Goal: Use online tool/utility: Utilize a website feature to perform a specific function

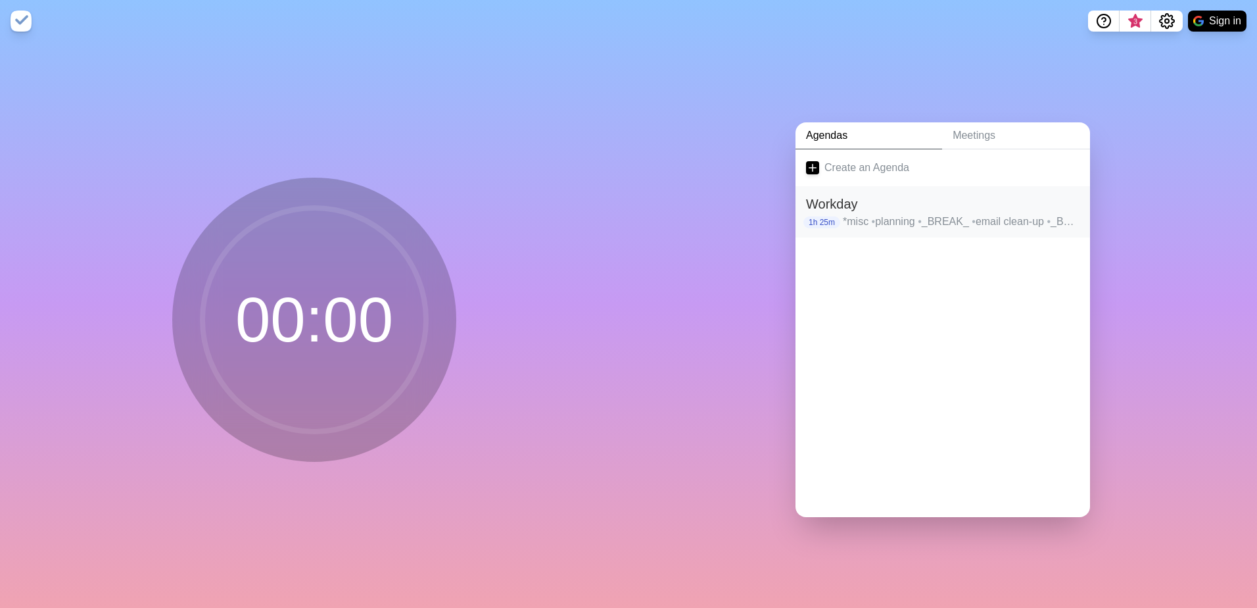
click at [905, 222] on p "*misc • planning • _BREAK_ • email clean-up • _BREAK_ • SRM Framework" at bounding box center [961, 222] width 237 height 16
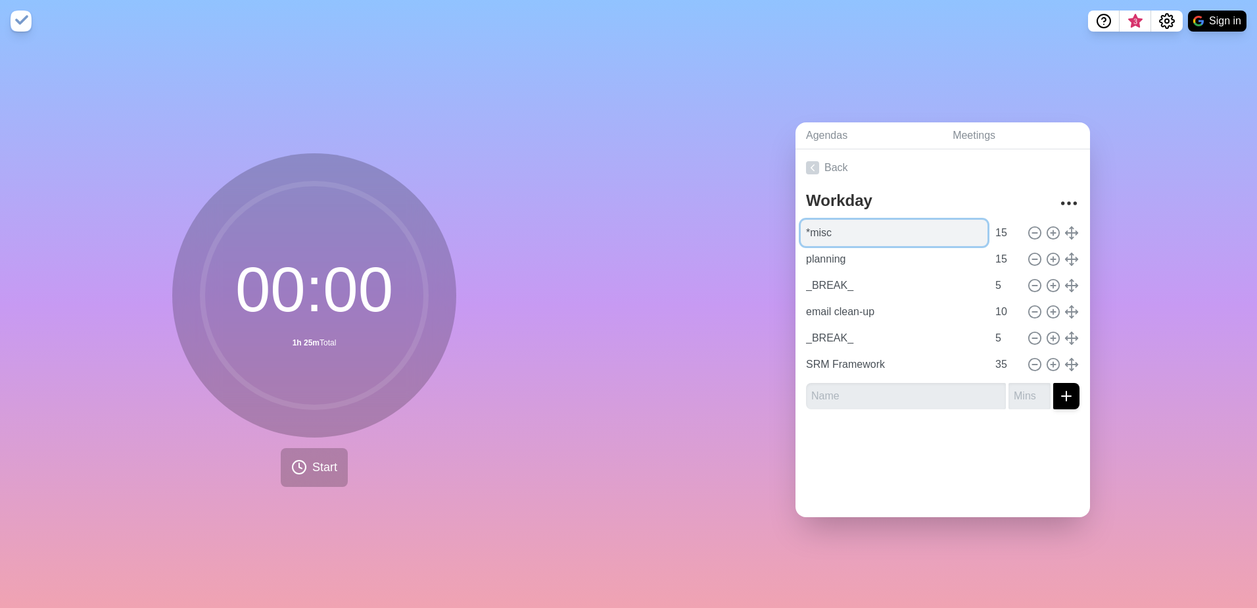
click at [898, 220] on input "*misc" at bounding box center [894, 233] width 187 height 26
type input "planning"
type input "*misc"
click at [990, 224] on input "15" at bounding box center [1006, 233] width 32 height 26
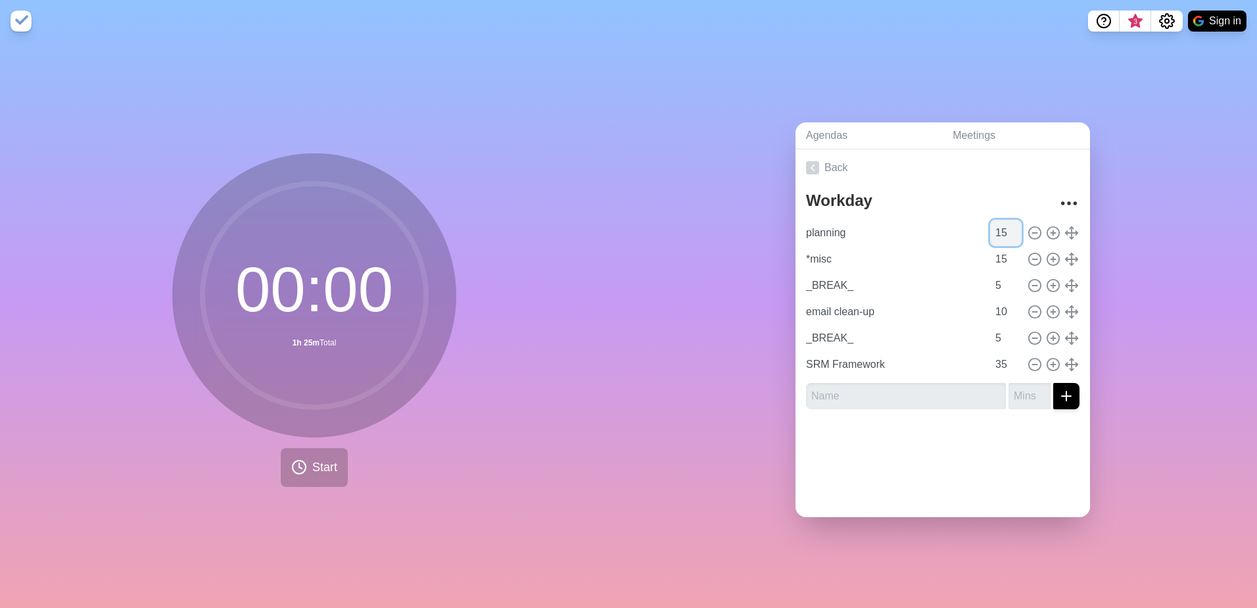
click at [990, 224] on input "15" at bounding box center [1006, 233] width 32 height 26
type input "4"
type input "0"
click at [907, 258] on input "*misc" at bounding box center [894, 259] width 187 height 26
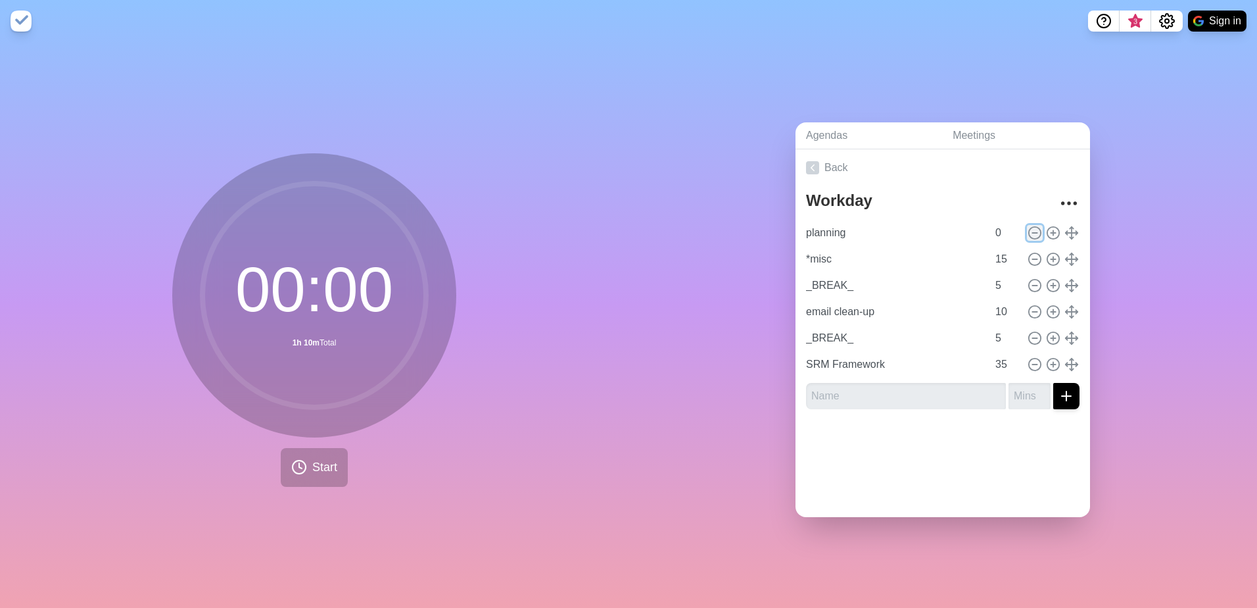
click at [1028, 232] on icon at bounding box center [1035, 233] width 14 height 14
type input "*misc"
type input "15"
type input "_BREAK_"
type input "5"
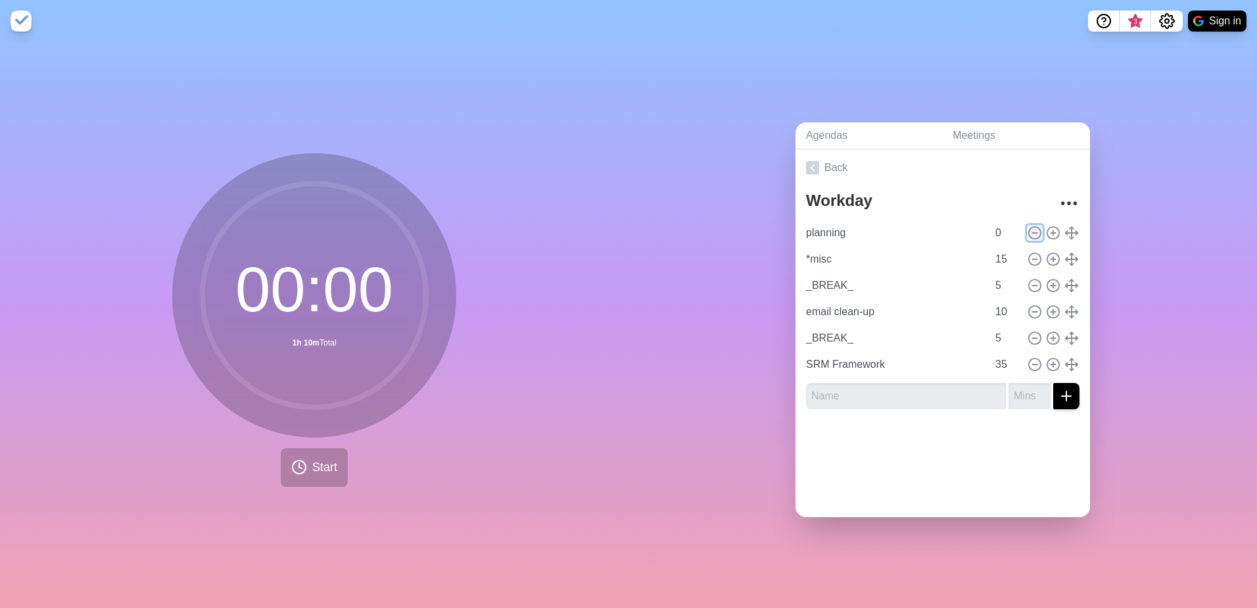
type input "email clean-up"
type input "10"
type input "_BREAK_"
type input "5"
type input "SRM Framework"
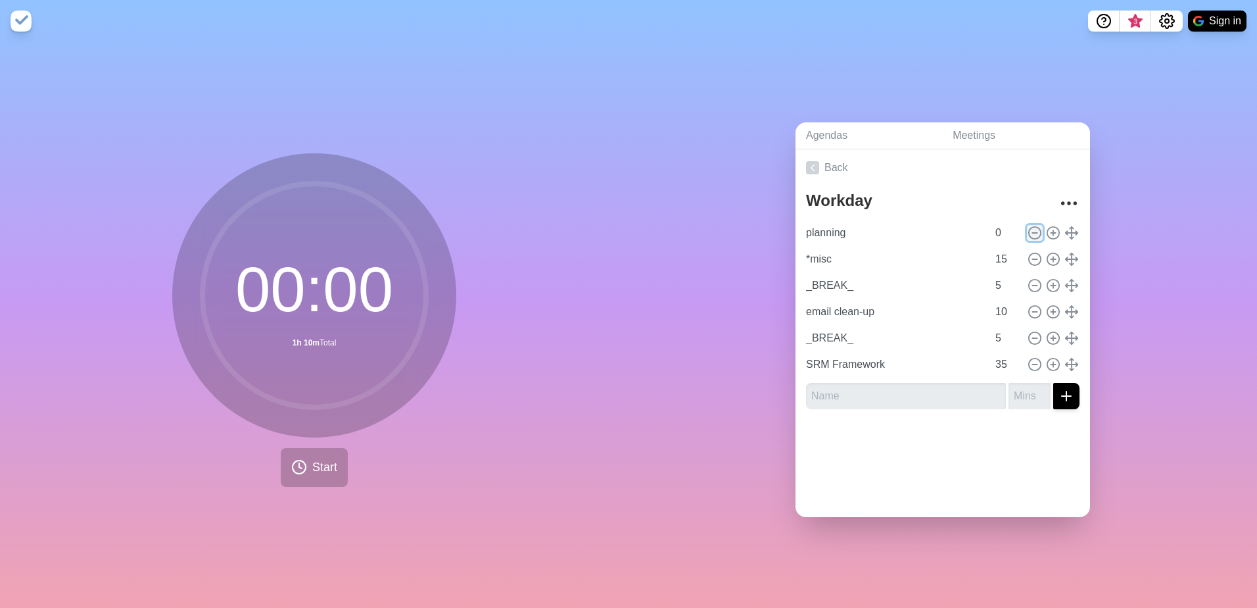
type input "35"
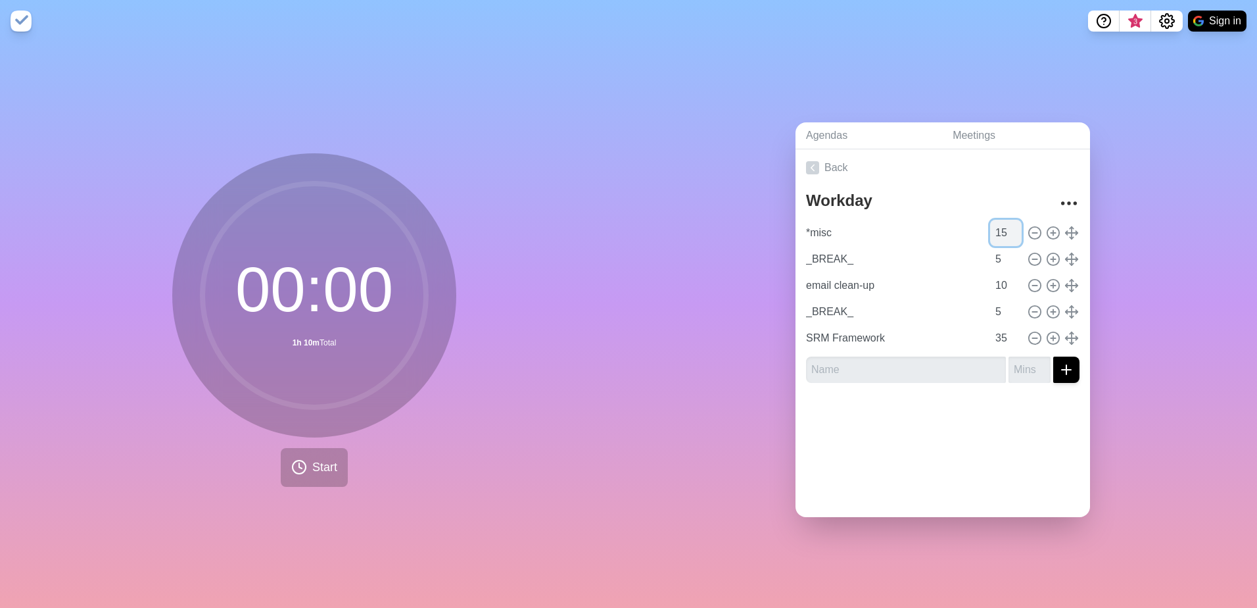
click at [990, 226] on input "15" at bounding box center [1006, 233] width 32 height 26
click at [1028, 252] on icon at bounding box center [1035, 259] width 14 height 14
type input "email clean-up"
type input "10"
type input "_BREAK_"
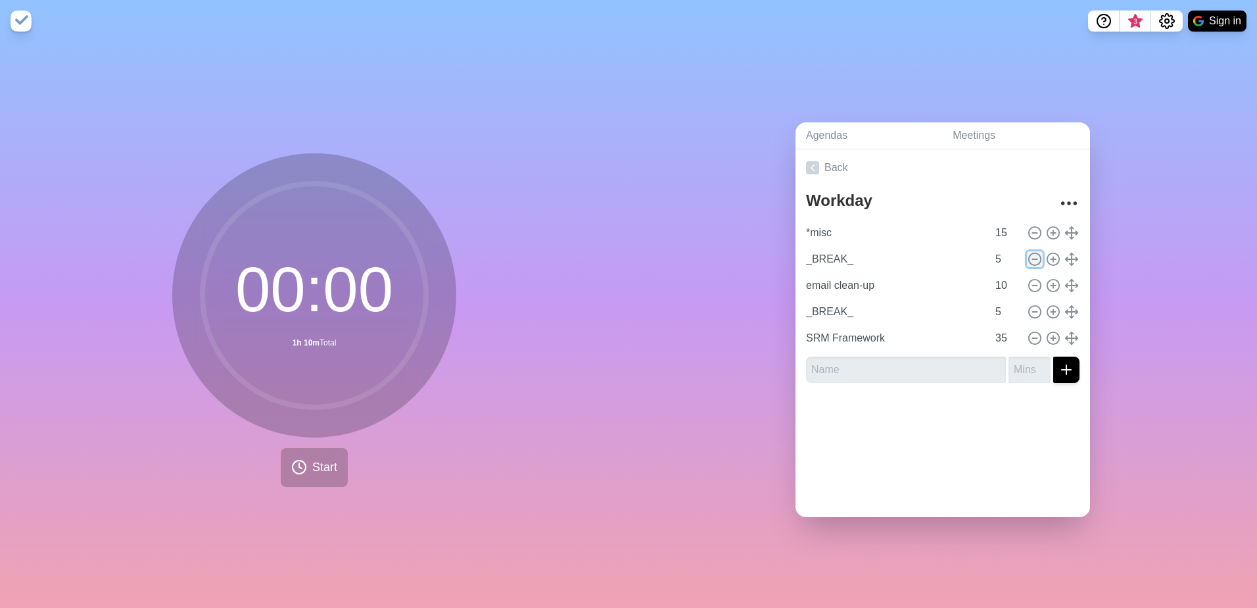
type input "5"
type input "SRM Framework"
type input "35"
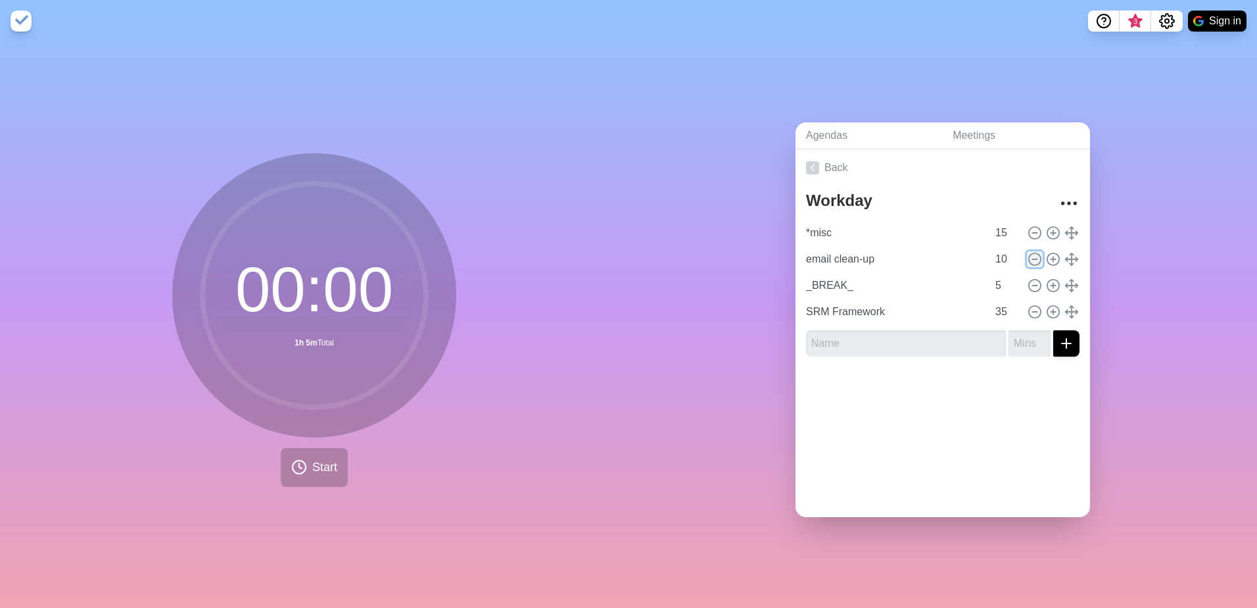
click at [1028, 252] on icon at bounding box center [1035, 259] width 14 height 14
type input "_BREAK_"
type input "5"
type input "SRM Framework"
type input "35"
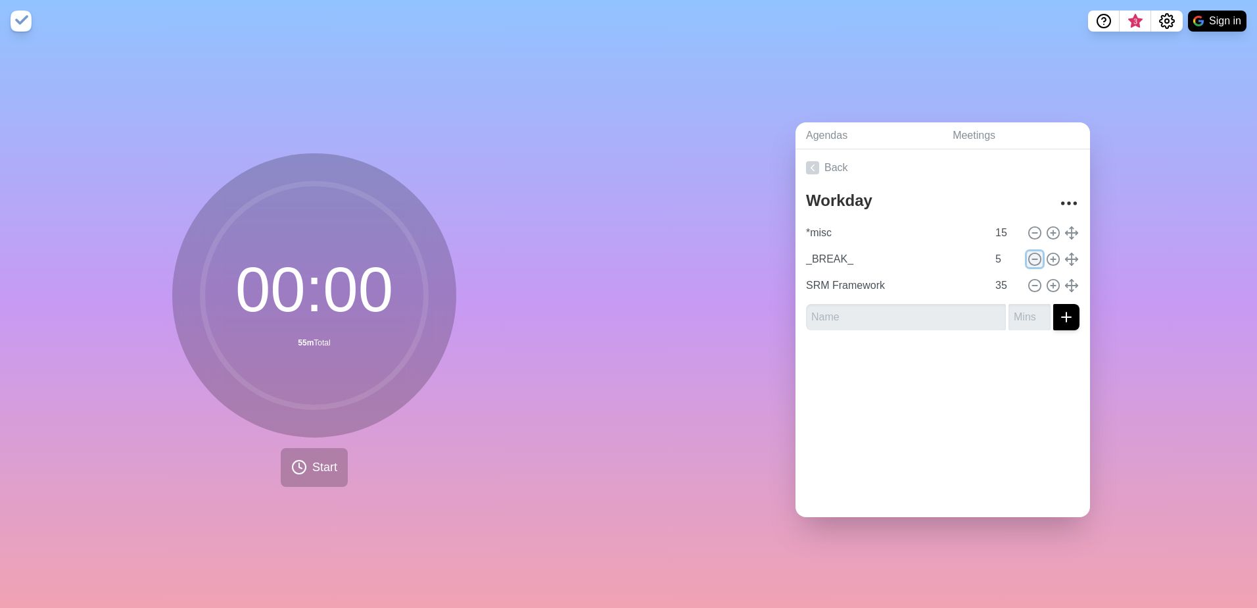
click at [1028, 252] on icon at bounding box center [1035, 259] width 14 height 14
type input "SRM Framework"
type input "35"
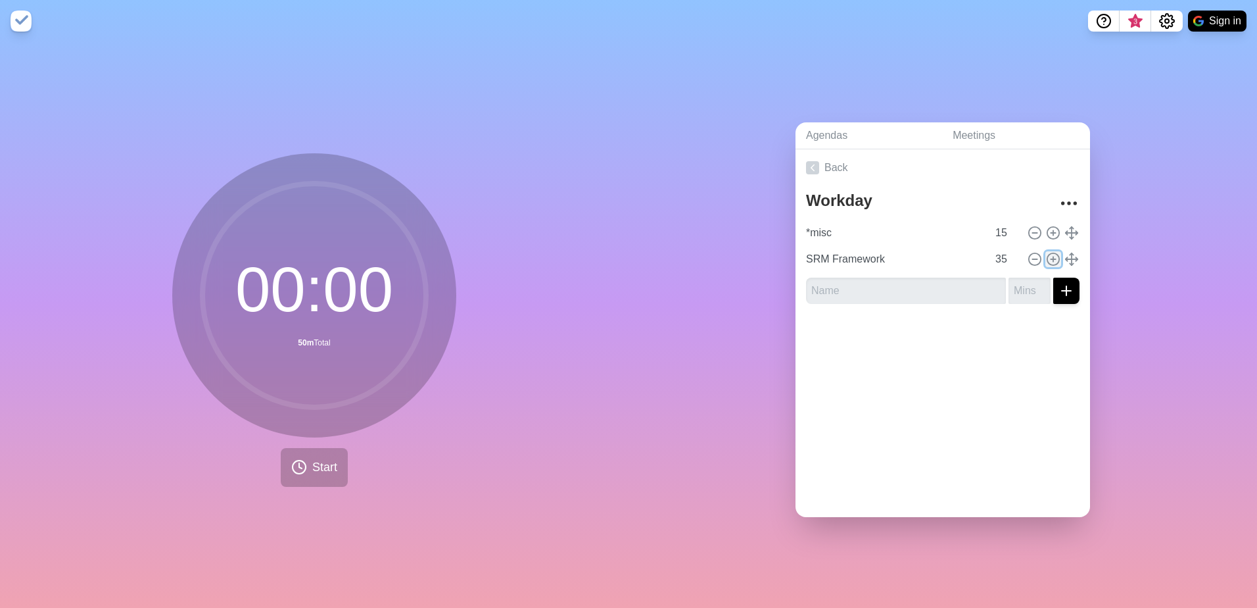
click at [1046, 256] on icon at bounding box center [1053, 259] width 14 height 14
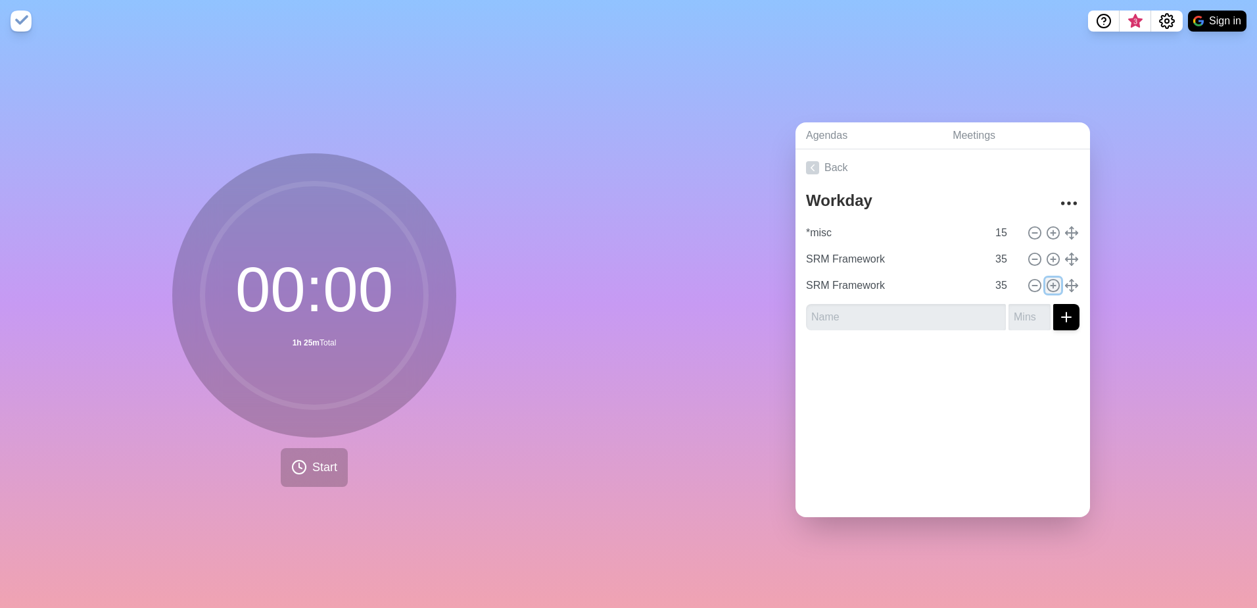
click at [1046, 282] on icon at bounding box center [1053, 285] width 14 height 14
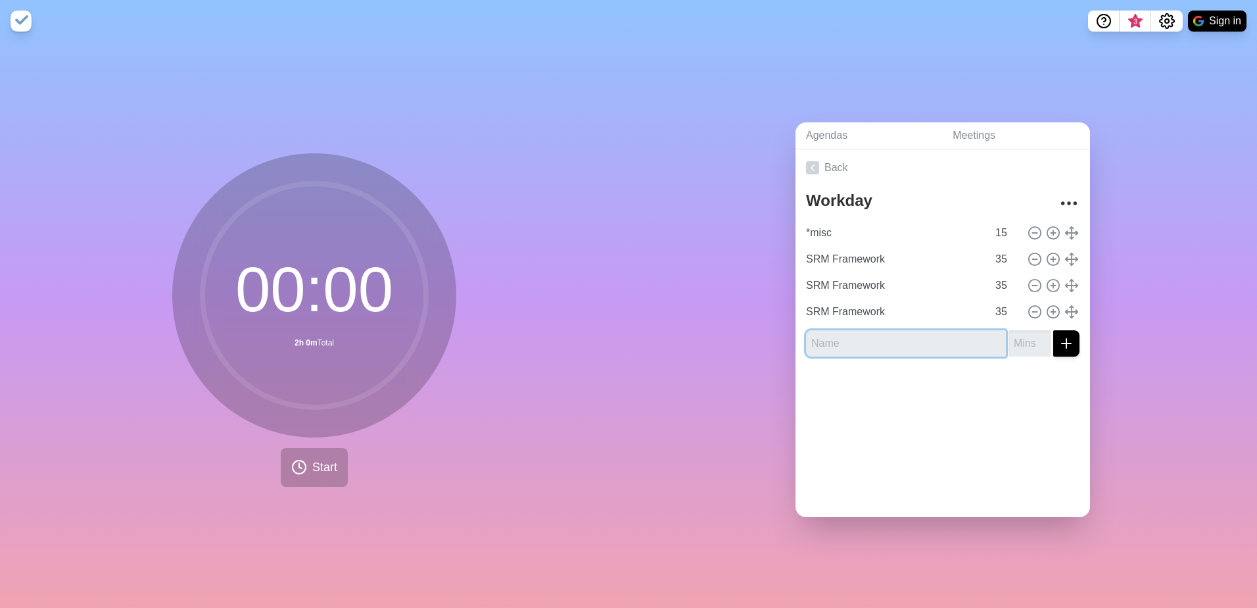
click at [851, 343] on input "text" at bounding box center [906, 343] width 200 height 26
type input "b"
type input "_BREAK_"
type input "15"
type input "_BREAK_ - lunch"
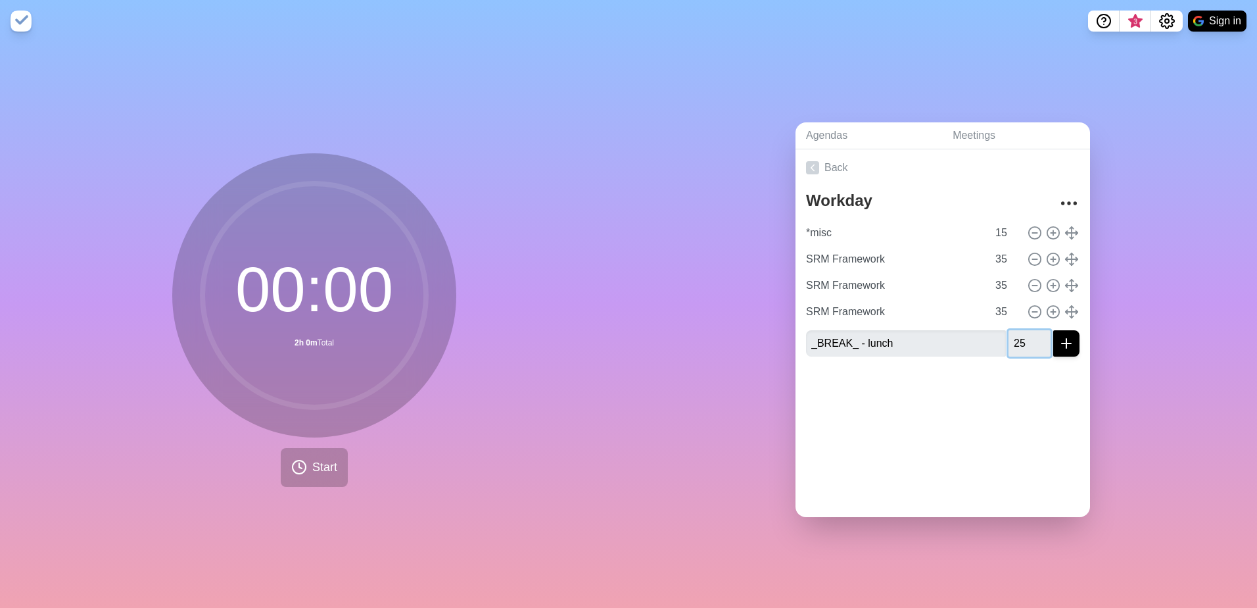
type input "25"
click at [1061, 343] on button "submit" at bounding box center [1067, 343] width 26 height 26
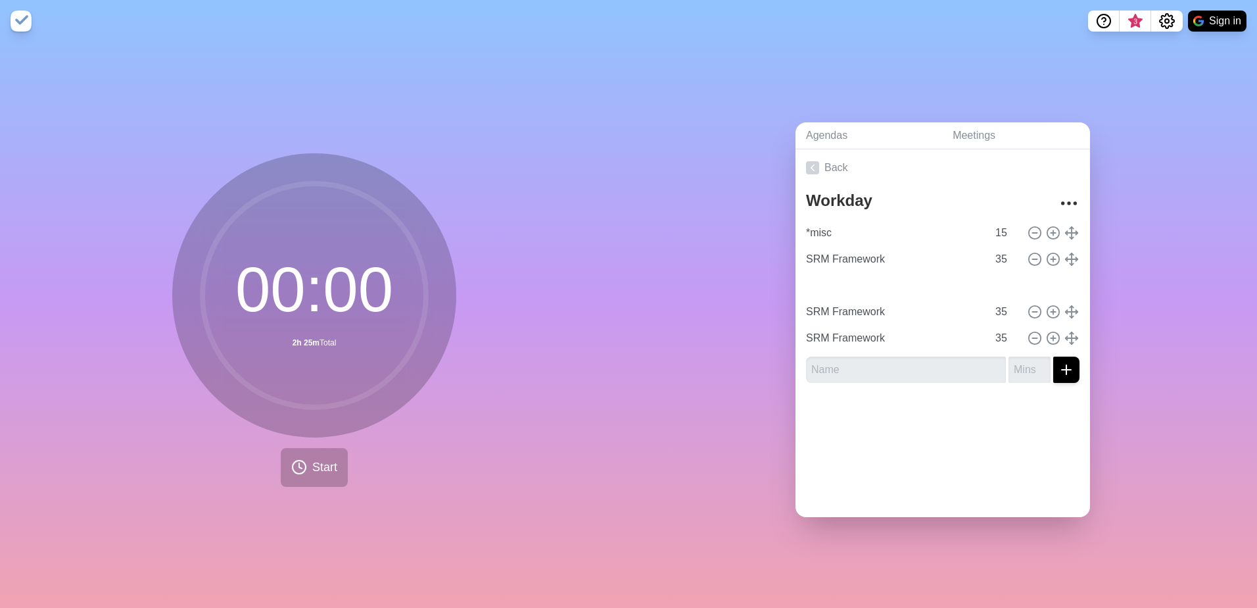
type input "_BREAK_ - lunch"
type input "25"
type input "SRM Framework"
type input "35"
click at [894, 255] on input "SRM Framework" at bounding box center [894, 259] width 187 height 26
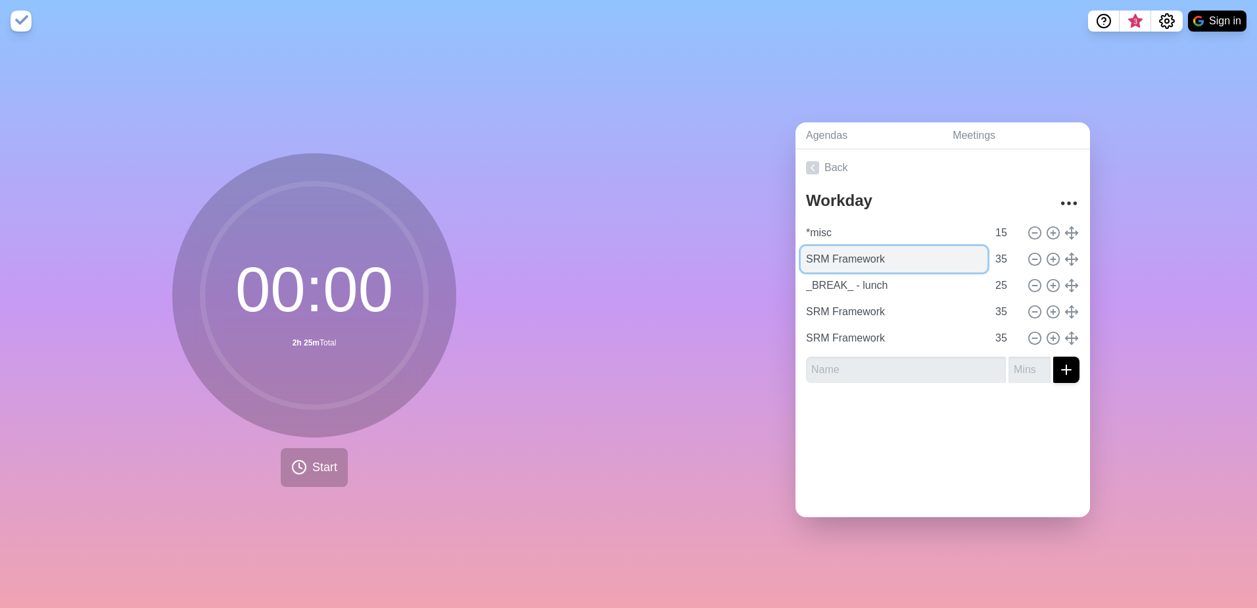
click at [894, 255] on input "SRM Framework" at bounding box center [894, 259] width 187 height 26
type input "VDD Audit"
click at [990, 258] on input "35" at bounding box center [1006, 259] width 32 height 26
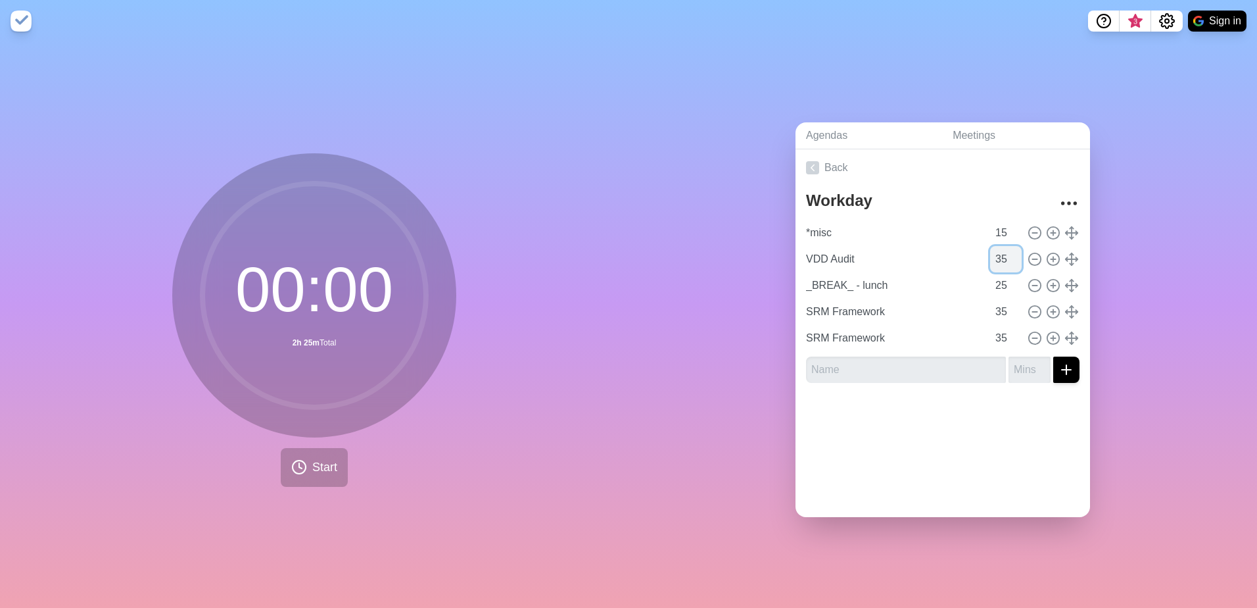
type input "4"
type input "15"
click at [1065, 255] on icon at bounding box center [1072, 259] width 14 height 14
click at [1074, 258] on div "Workday *misc 15 VDD Audit 15 _BREAK_ - lunch 25 SRM Framework 35 SRM Framework…" at bounding box center [943, 289] width 295 height 207
click at [1048, 256] on circle at bounding box center [1054, 259] width 12 height 12
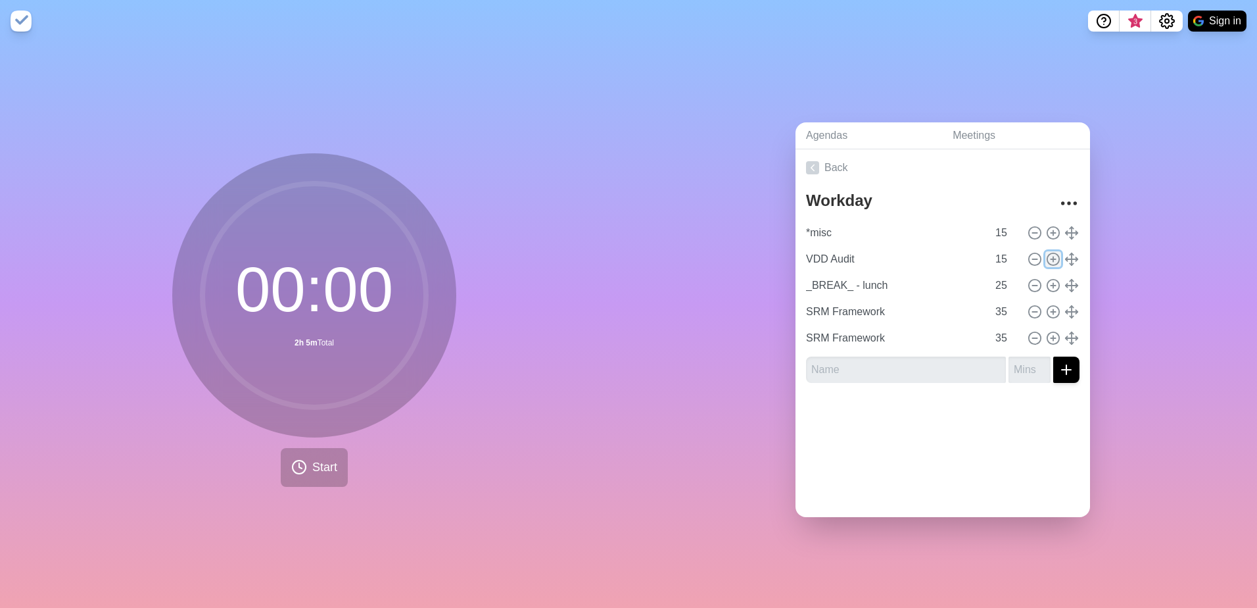
type input "VDD Audit"
type input "15"
type input "_BREAK_ - lunch"
type input "25"
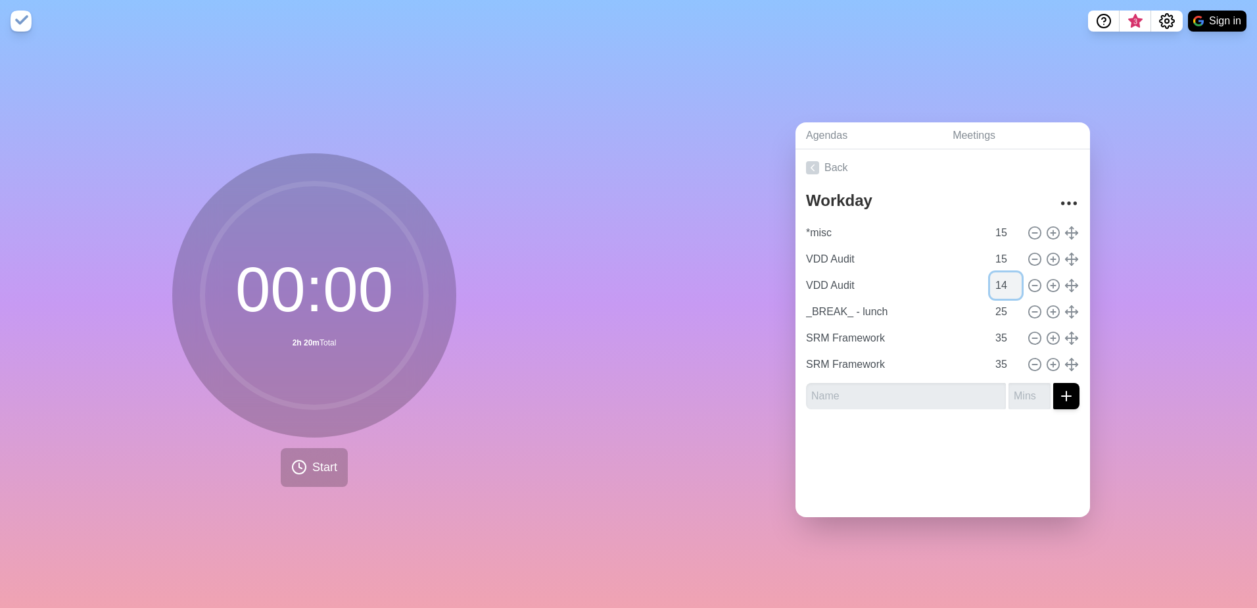
click at [996, 280] on input "14" at bounding box center [1006, 285] width 32 height 26
click at [996, 280] on input "13" at bounding box center [1006, 285] width 32 height 26
click at [991, 282] on input "13" at bounding box center [1006, 285] width 32 height 26
click at [990, 282] on input "13" at bounding box center [1006, 285] width 32 height 26
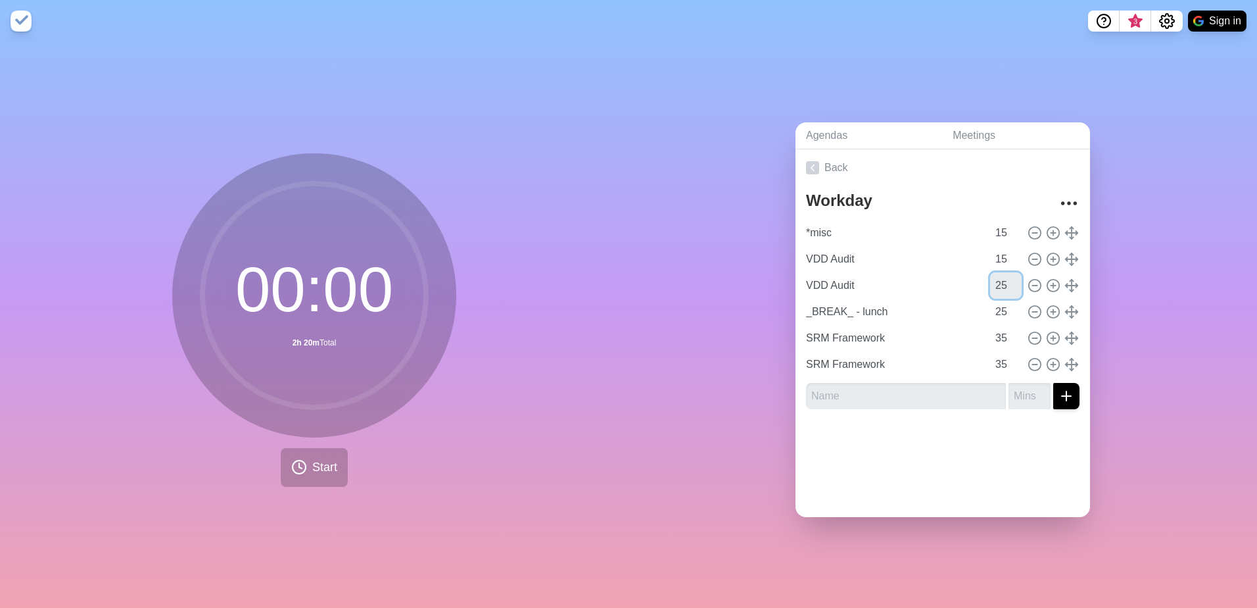
type input "25"
click at [919, 448] on div at bounding box center [943, 446] width 295 height 53
click at [667, 260] on div "Agendas Meetings Back Workday *misc 15 VDD Audit 15 VDD Audit 25 _BREAK_ - lunc…" at bounding box center [943, 325] width 629 height 566
click at [324, 458] on span "Start" at bounding box center [324, 467] width 25 height 18
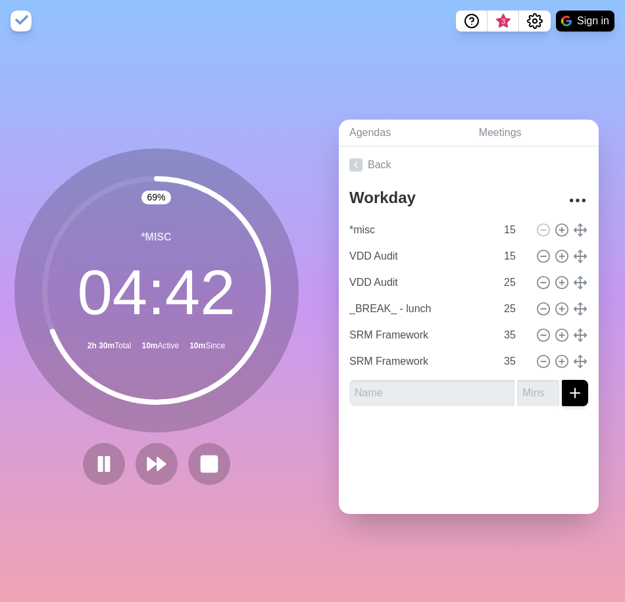
click at [370, 31] on nav "3 Sign in" at bounding box center [312, 21] width 625 height 42
